Goal: Complete application form

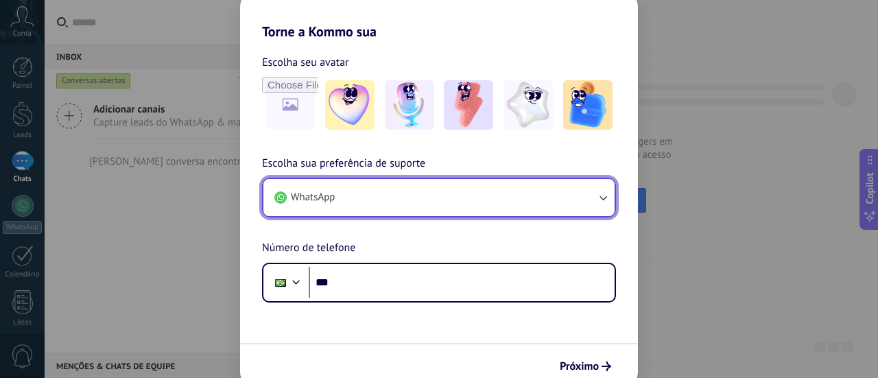
click at [494, 191] on button "WhatsApp" at bounding box center [438, 197] width 351 height 37
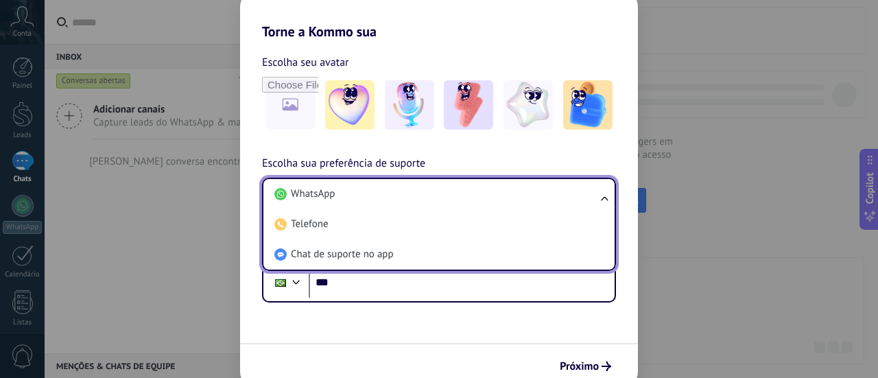
click at [494, 191] on li "WhatsApp" at bounding box center [436, 194] width 335 height 30
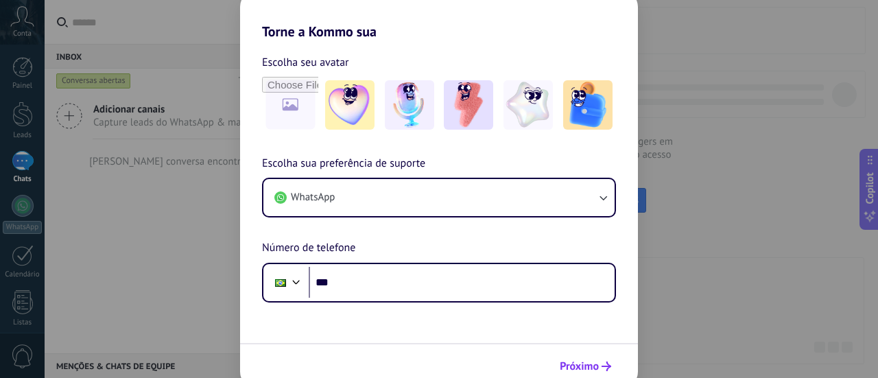
click at [590, 363] on span "Próximo" at bounding box center [579, 366] width 39 height 10
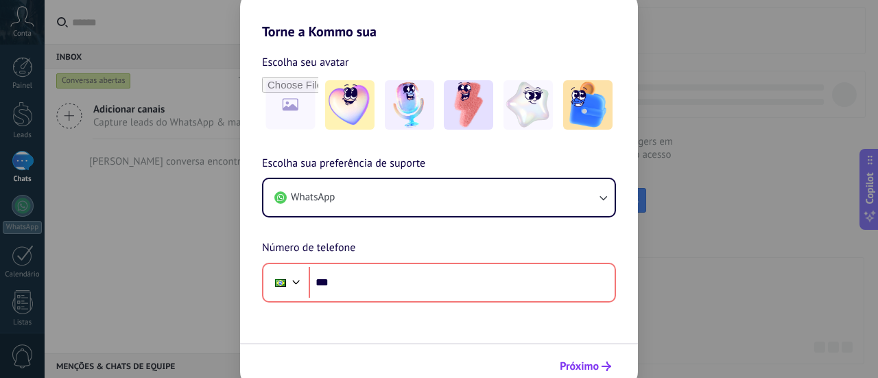
click at [590, 363] on span "Próximo" at bounding box center [579, 366] width 39 height 10
click at [24, 128] on div "Torne a Kommo sua Escolha seu avatar Escolha sua preferência de suporte WhatsAp…" at bounding box center [439, 189] width 878 height 378
